Goal: Transaction & Acquisition: Purchase product/service

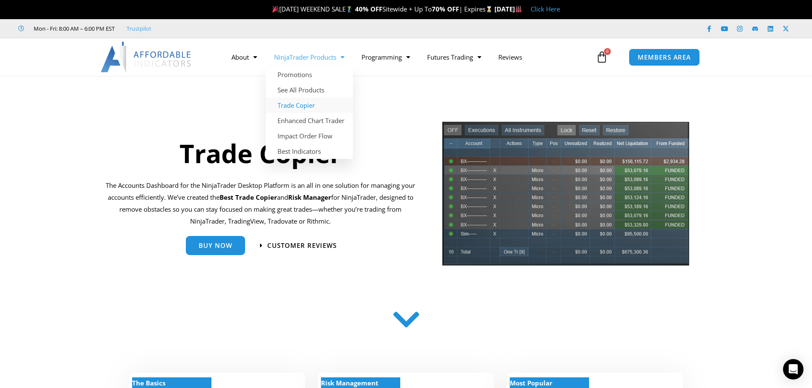
click at [307, 102] on link "Trade Copier" at bounding box center [308, 105] width 87 height 15
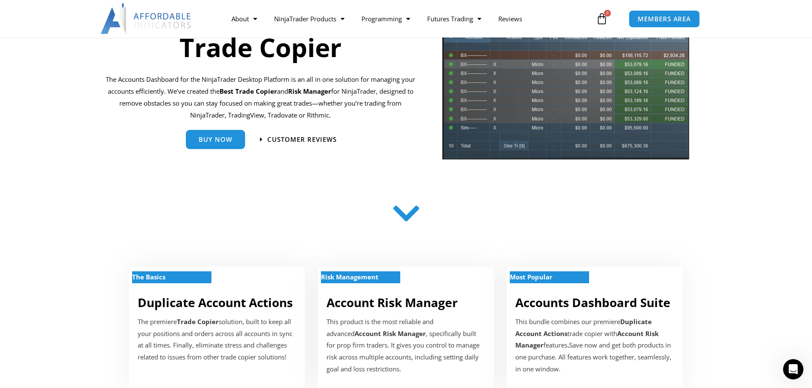
scroll to position [128, 0]
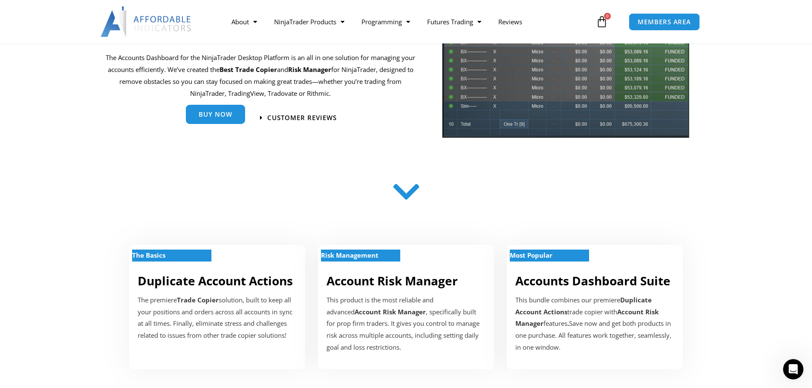
click at [233, 118] on link "Buy Now" at bounding box center [215, 114] width 59 height 19
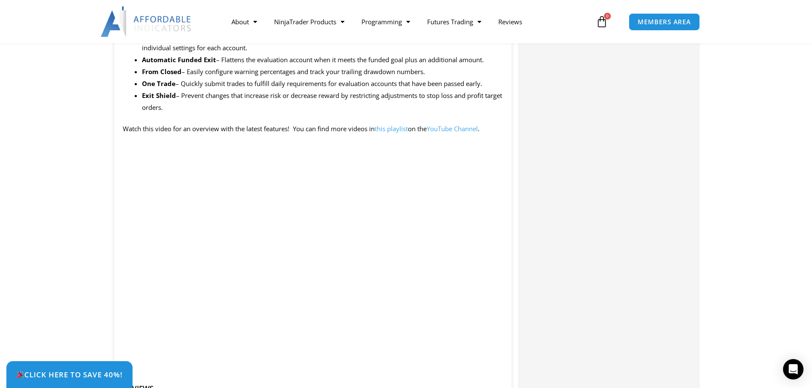
scroll to position [852, 0]
